Goal: Information Seeking & Learning: Check status

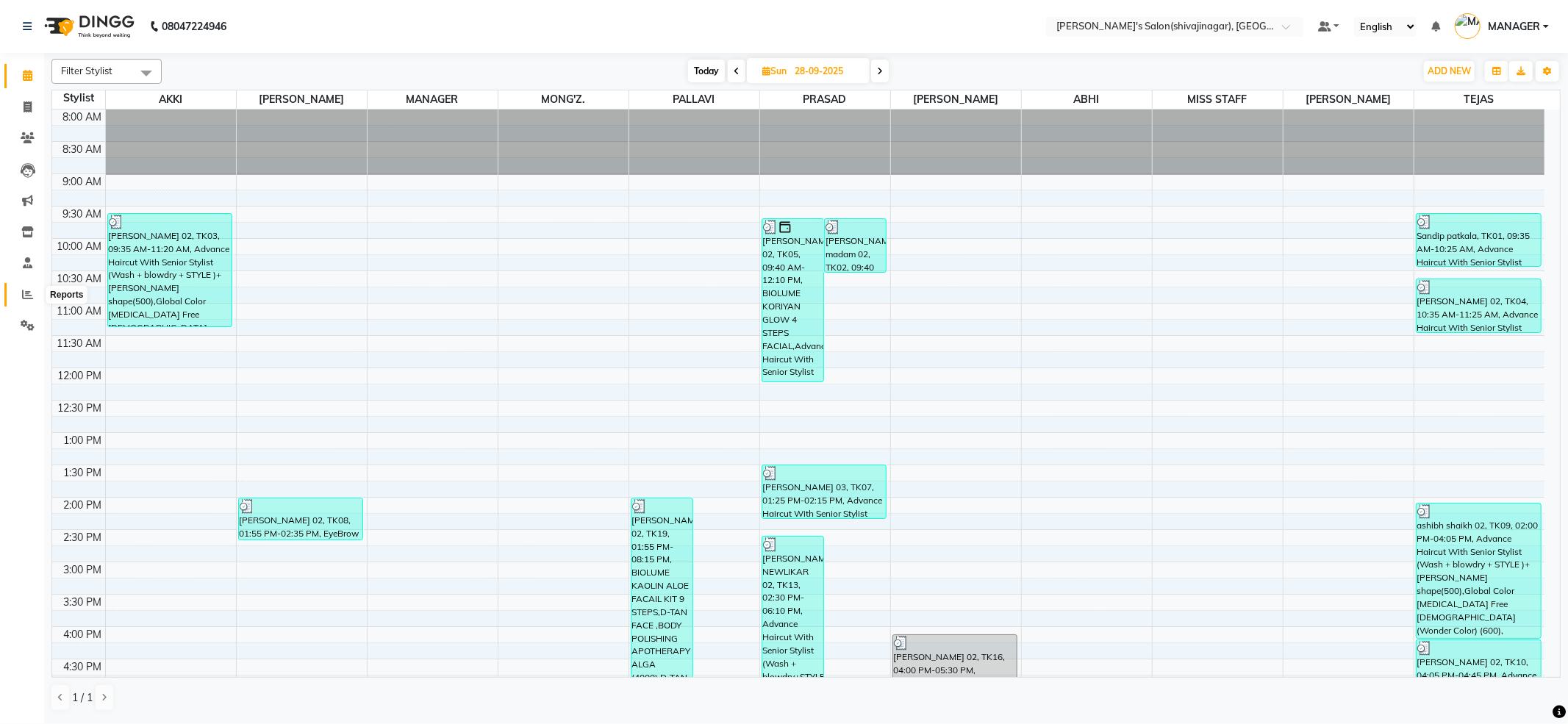
click at [30, 289] on icon at bounding box center [27, 294] width 11 height 11
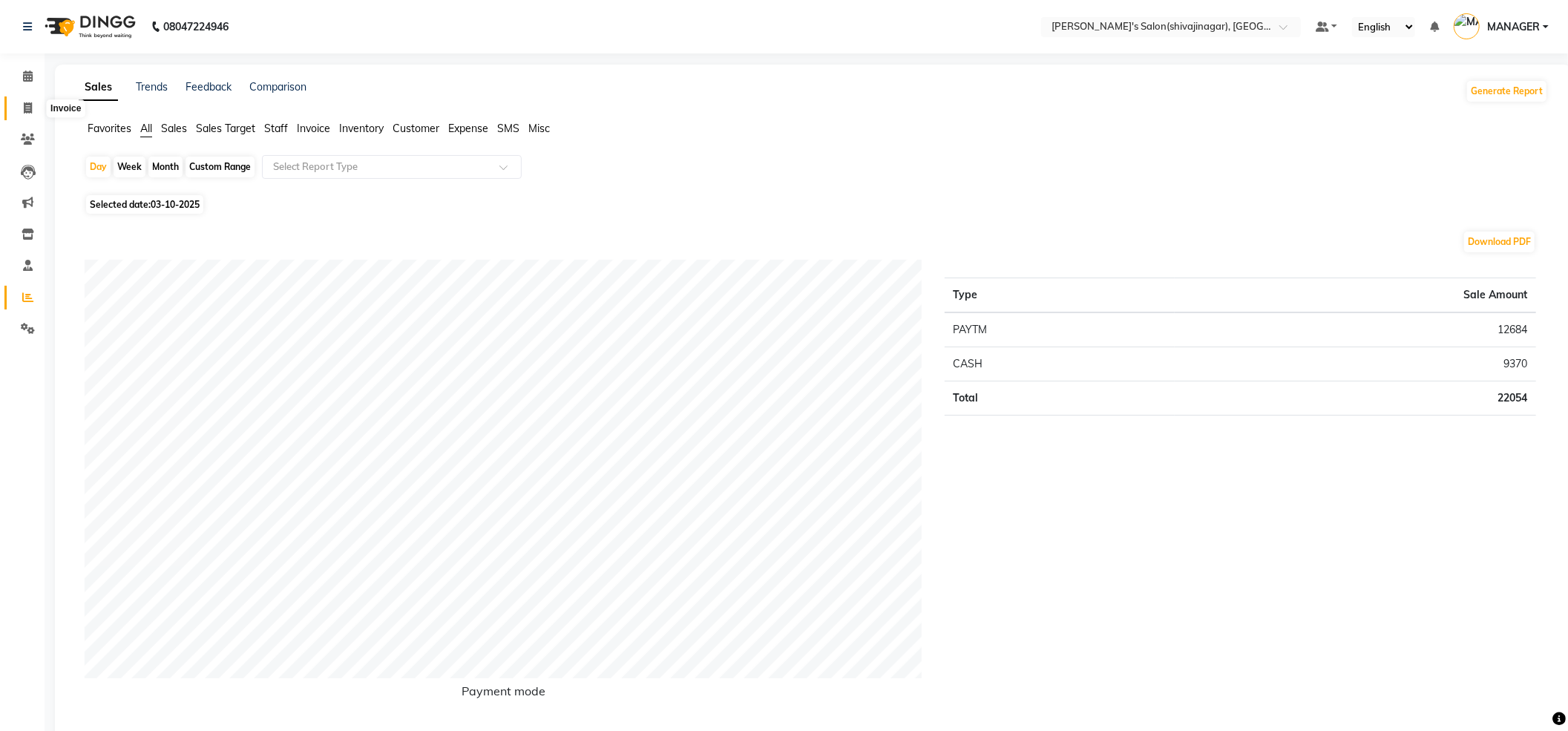
click at [33, 111] on span at bounding box center [28, 109] width 26 height 17
select select "4174"
select select "service"
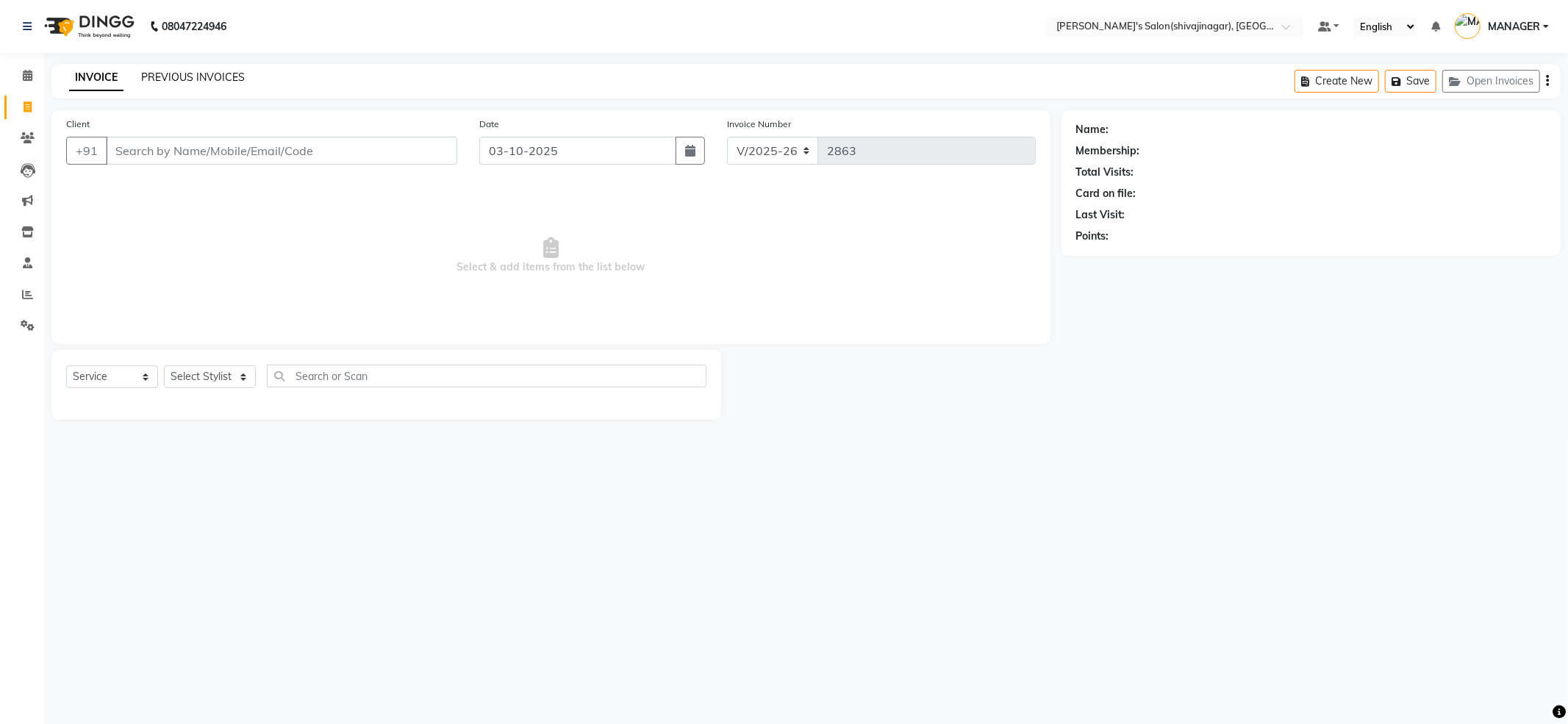
click at [147, 77] on link "PREVIOUS INVOICES" at bounding box center [193, 77] width 103 height 13
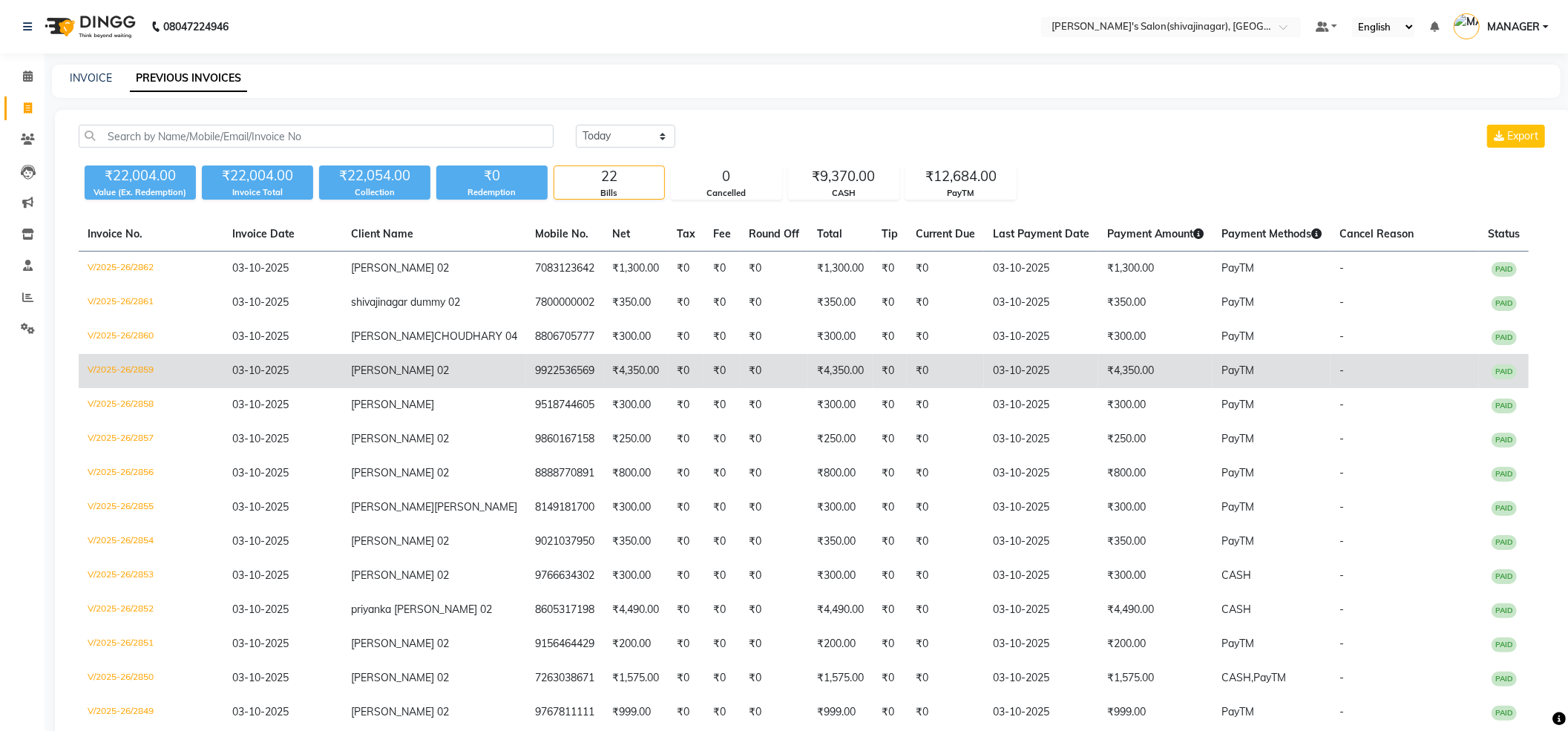
click at [398, 376] on span "[PERSON_NAME] 02" at bounding box center [400, 370] width 98 height 13
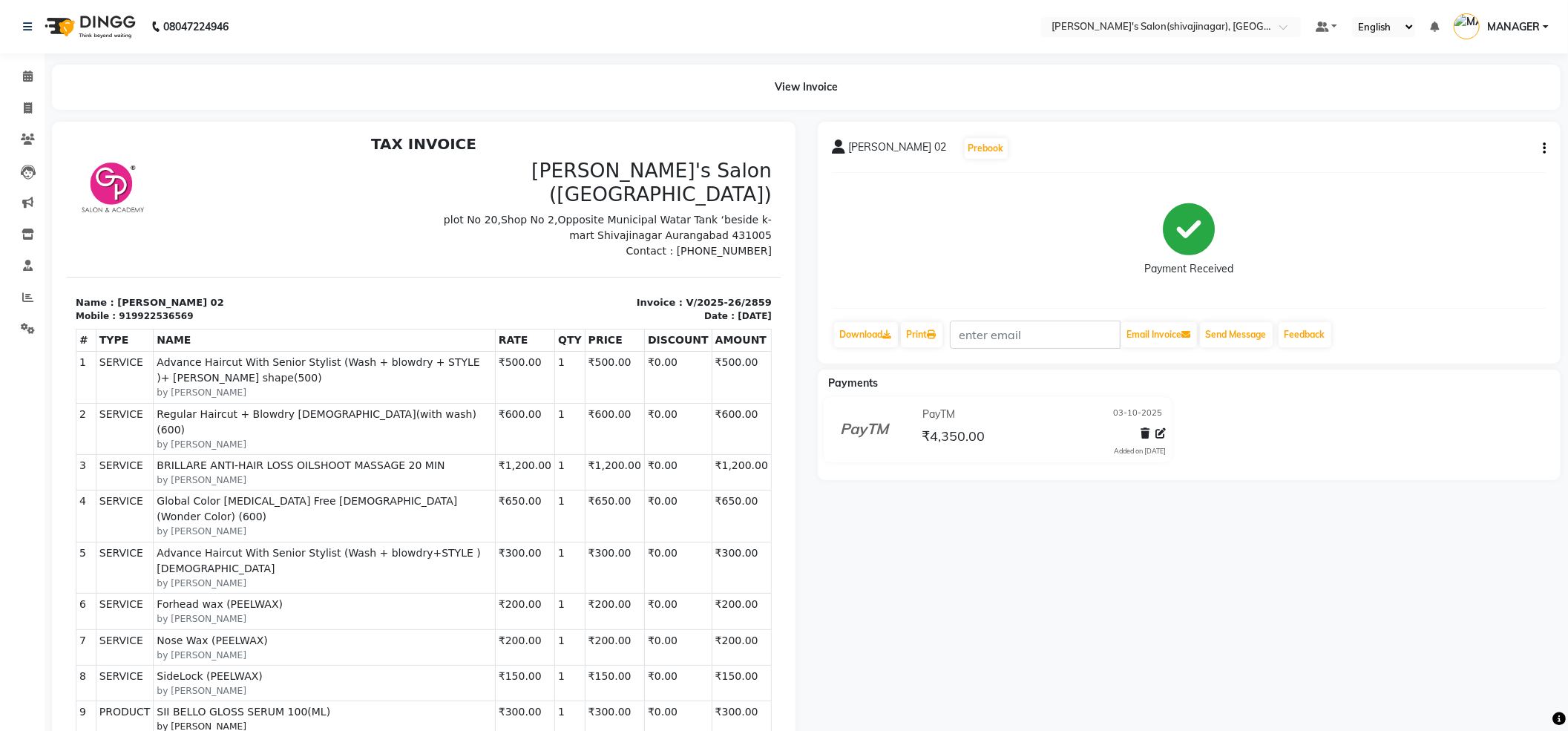
scroll to position [12, 0]
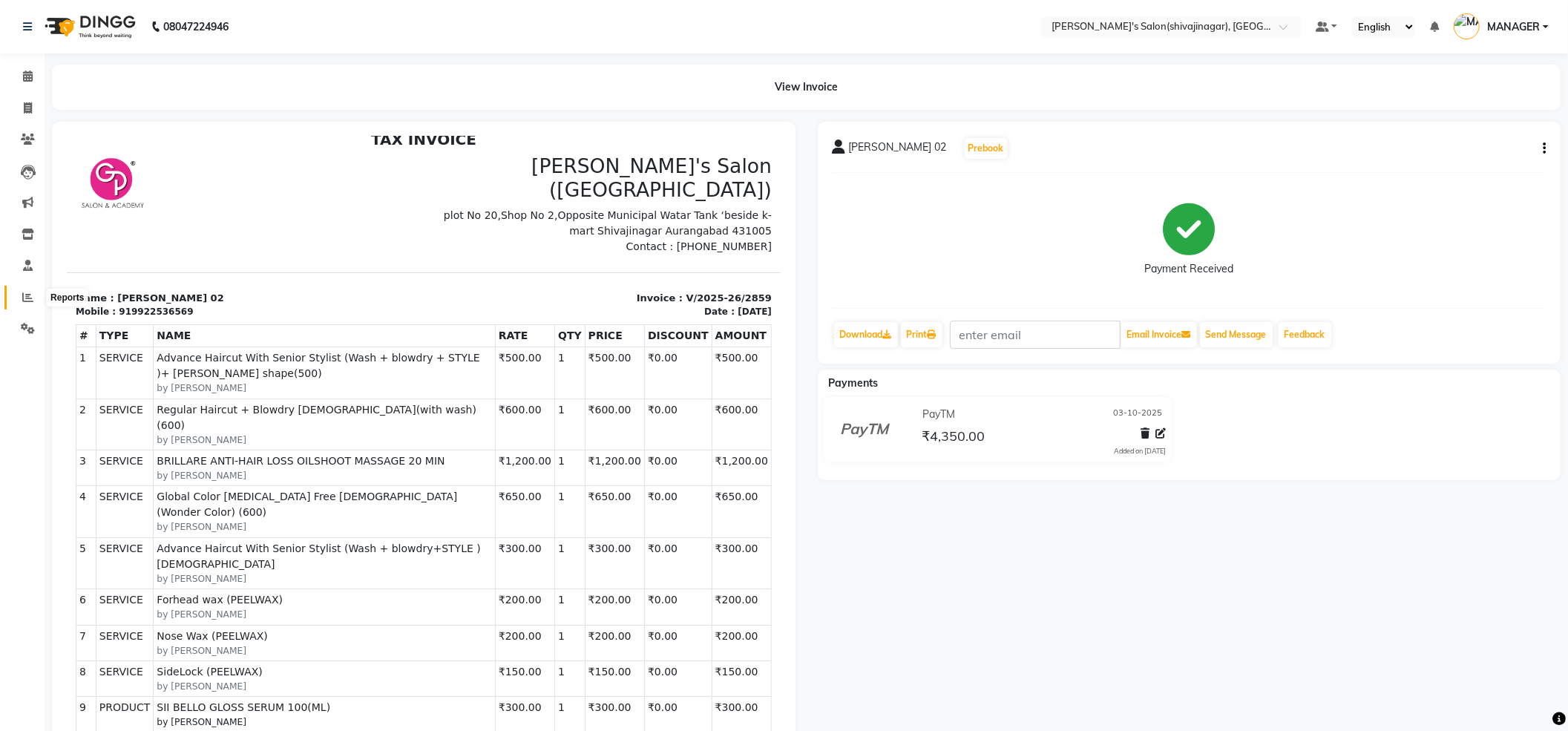
click at [25, 301] on icon at bounding box center [28, 297] width 12 height 12
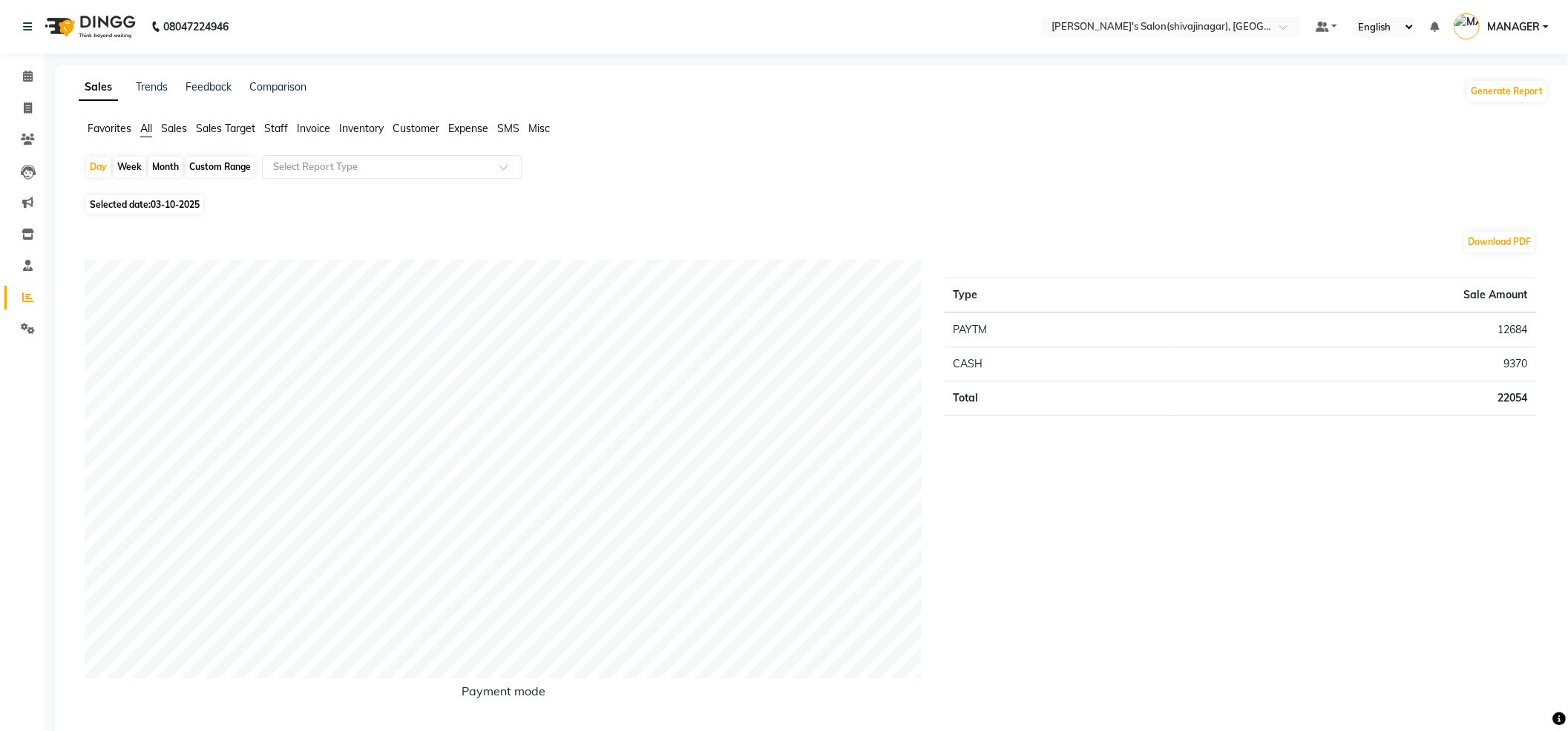
click at [155, 165] on div "Month" at bounding box center [166, 166] width 35 height 21
select select "10"
select select "2025"
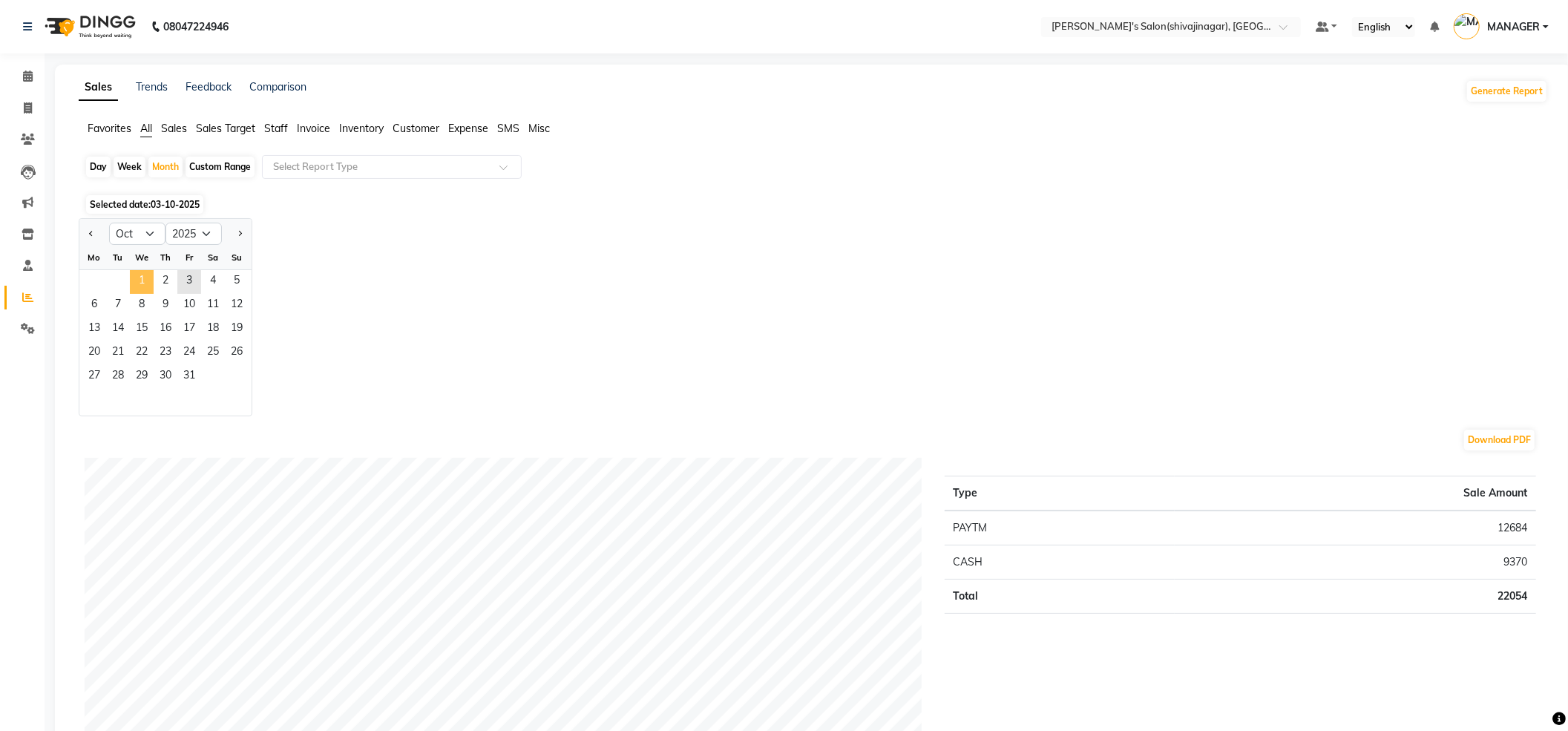
click at [140, 281] on span "1" at bounding box center [141, 282] width 24 height 24
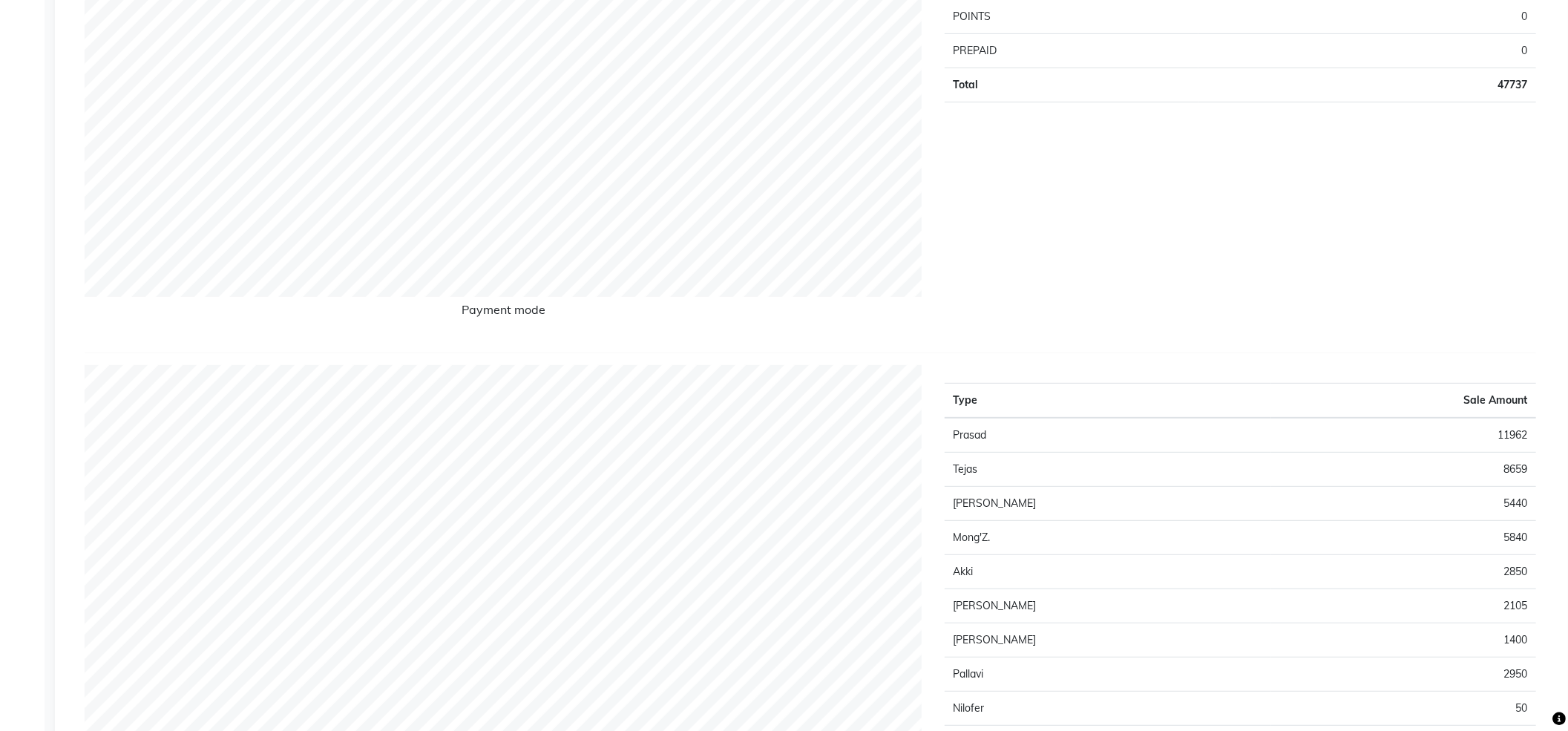
scroll to position [396, 0]
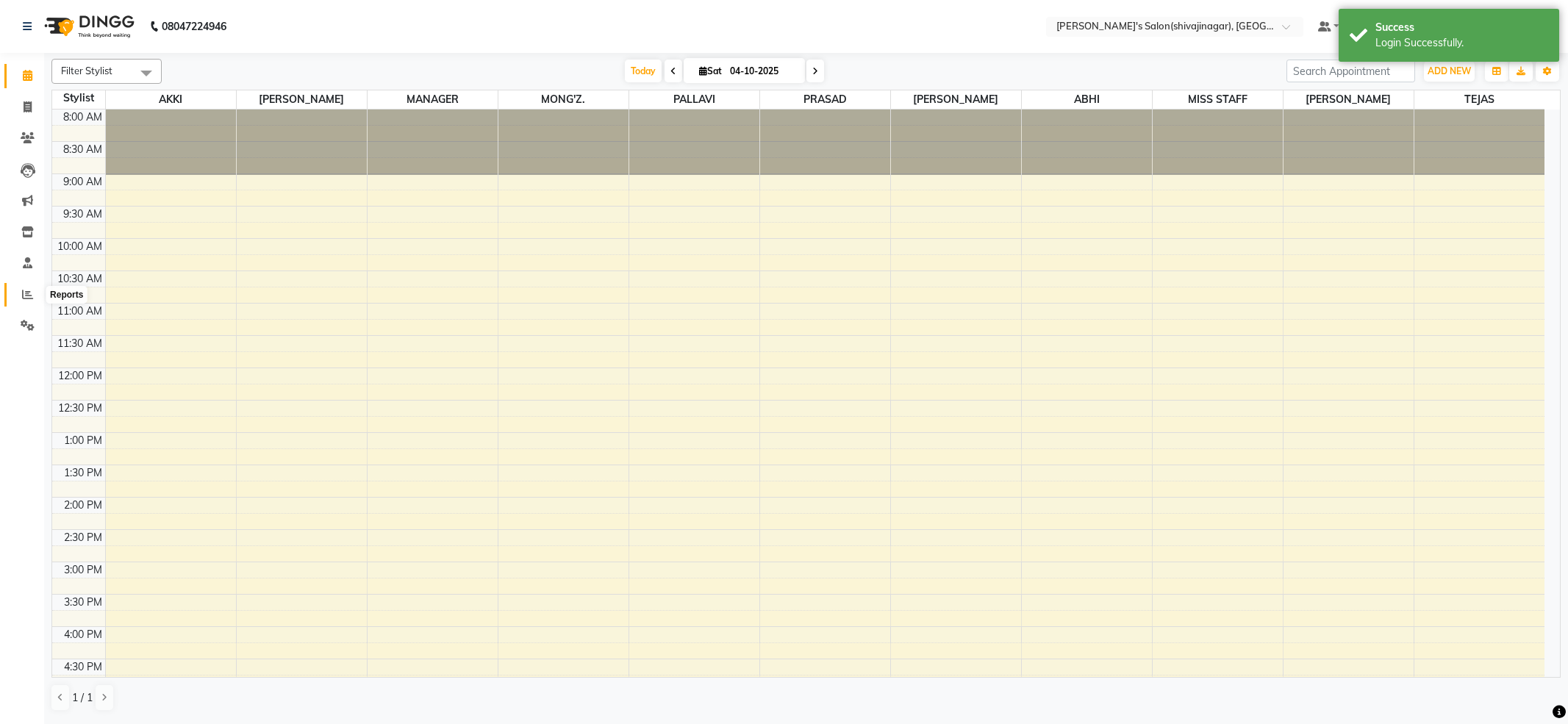
click at [27, 289] on icon at bounding box center [27, 294] width 11 height 11
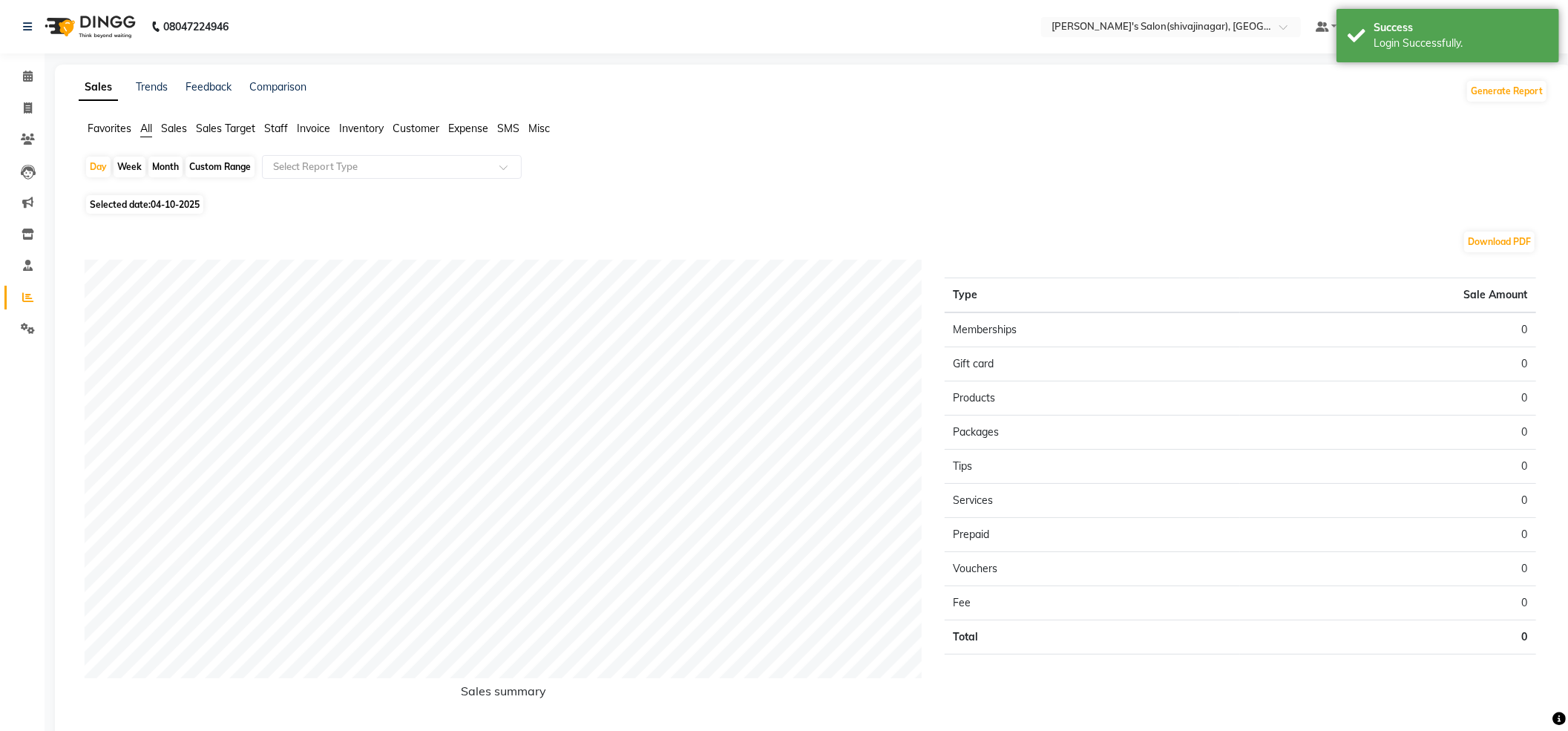
click at [178, 203] on span "04-10-2025" at bounding box center [175, 204] width 49 height 12
select select "10"
select select "2025"
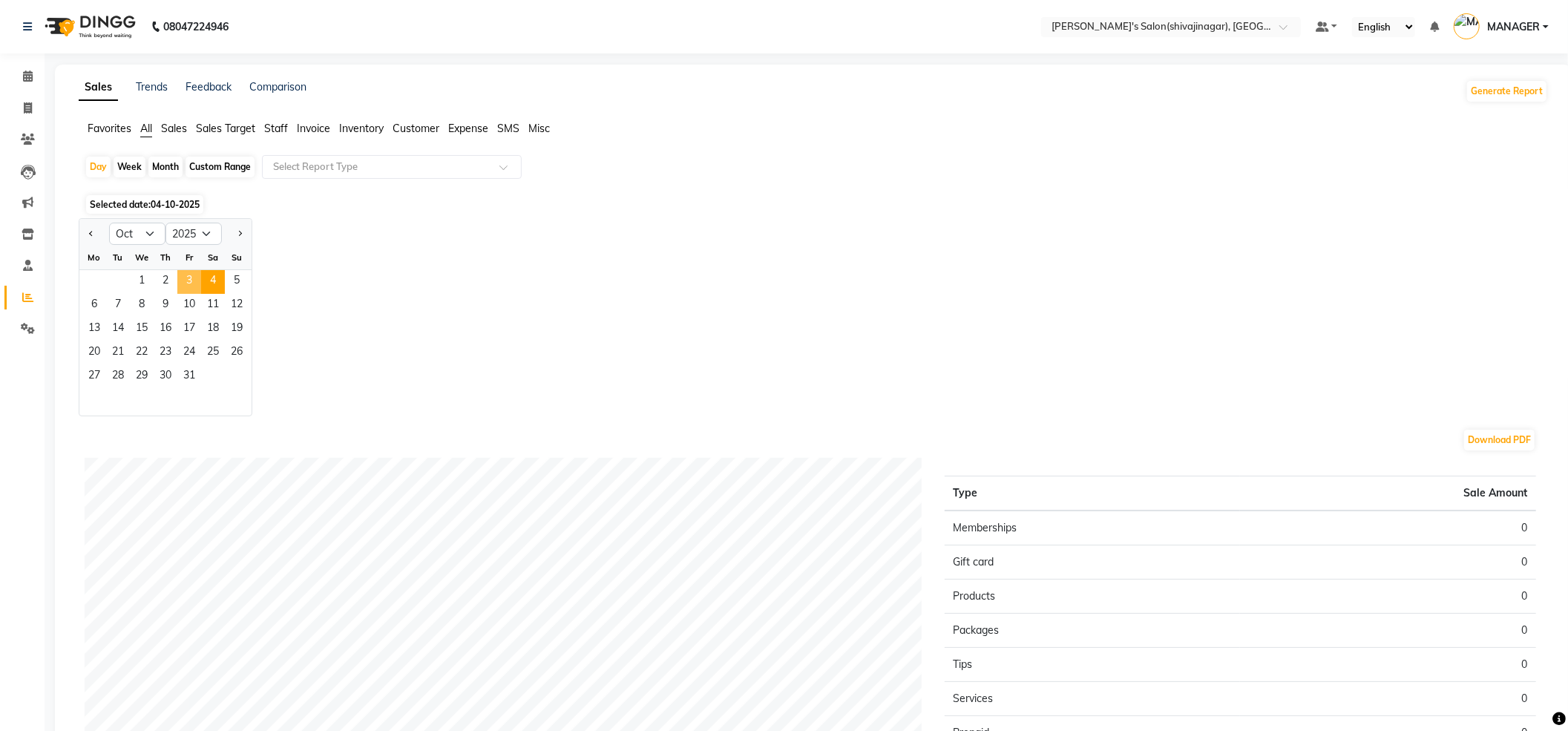
click at [188, 284] on span "3" at bounding box center [189, 282] width 24 height 24
